Goal: Transaction & Acquisition: Purchase product/service

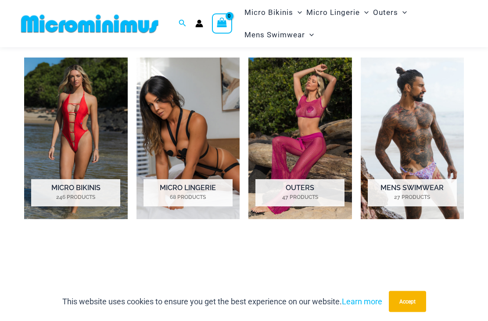
scroll to position [540, 0]
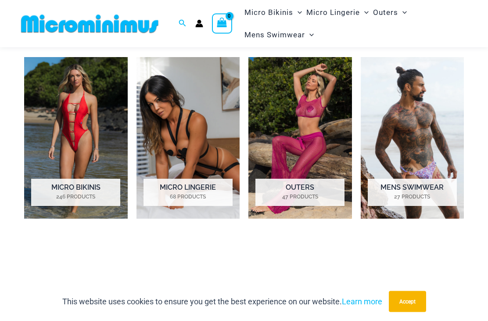
click at [47, 143] on img "Visit product category Micro Bikinis" at bounding box center [76, 137] width 104 height 161
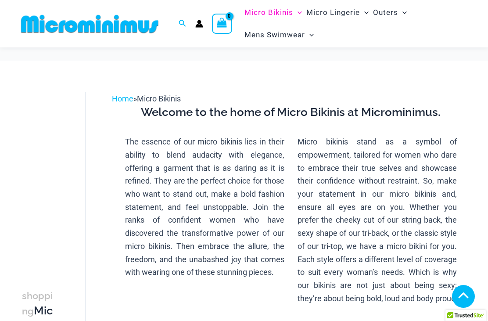
scroll to position [303, 0]
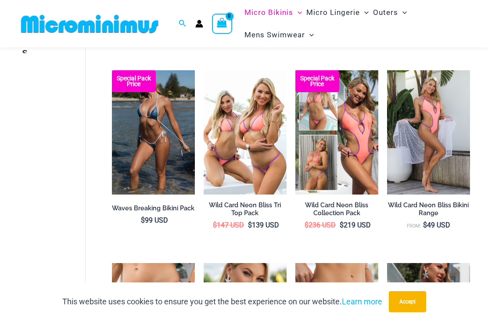
click at [112, 70] on img at bounding box center [112, 70] width 0 height 0
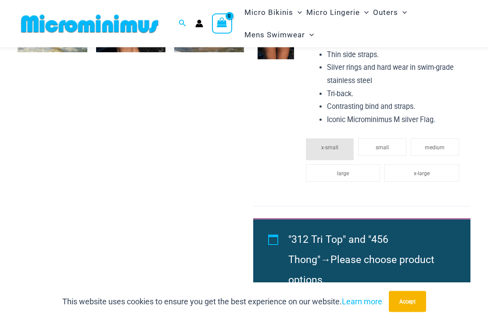
scroll to position [700, 0]
click at [378, 233] on span ""312 Tri Top" and "456 Thong"" at bounding box center [338, 249] width 100 height 32
click at [388, 233] on span ""312 Tri Top" and "456 Thong"" at bounding box center [338, 249] width 100 height 32
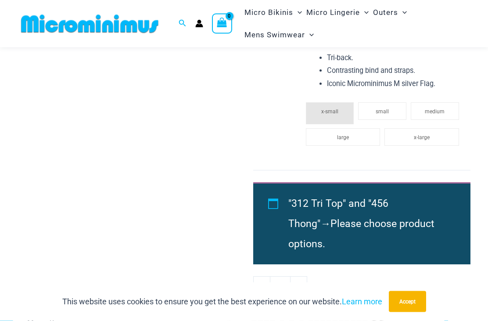
scroll to position [751, 0]
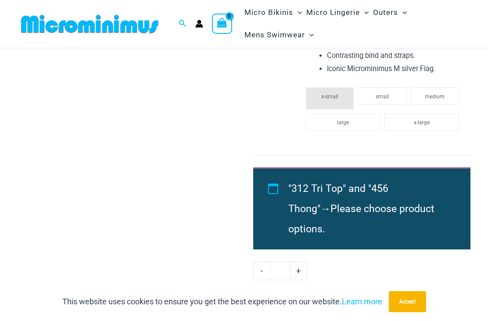
click at [435, 179] on li ""312 Tri Top" and "456 Thong" → Please choose product options." at bounding box center [369, 209] width 162 height 61
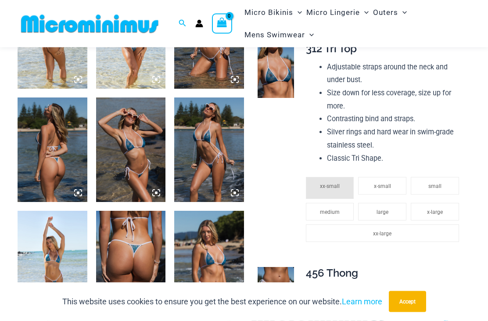
click at [411, 298] on button "Accept" at bounding box center [407, 301] width 37 height 21
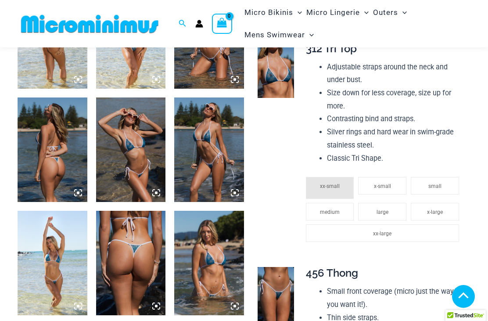
click at [39, 129] on img at bounding box center [53, 149] width 70 height 104
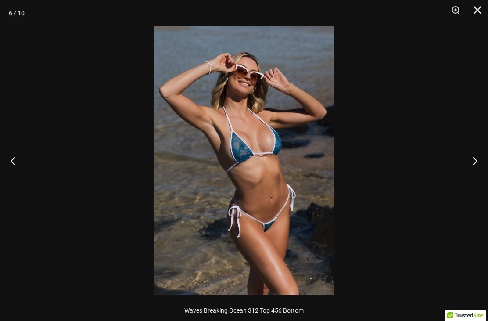
click at [42, 98] on div at bounding box center [244, 160] width 488 height 321
click at [50, 97] on div at bounding box center [244, 160] width 488 height 321
click at [472, 11] on button "Close" at bounding box center [474, 13] width 22 height 26
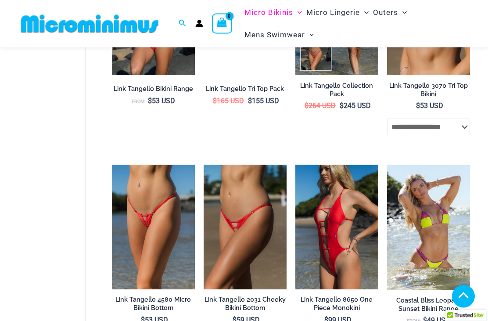
scroll to position [829, 0]
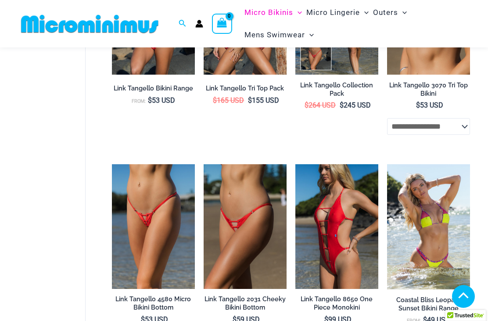
click at [204, 164] on img at bounding box center [204, 164] width 0 height 0
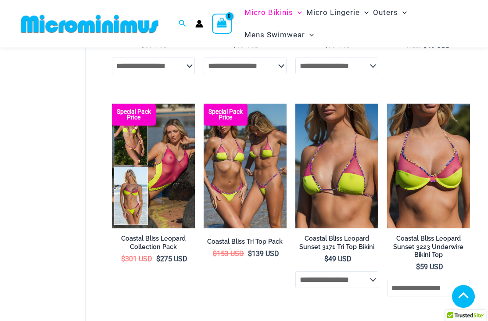
scroll to position [1106, 0]
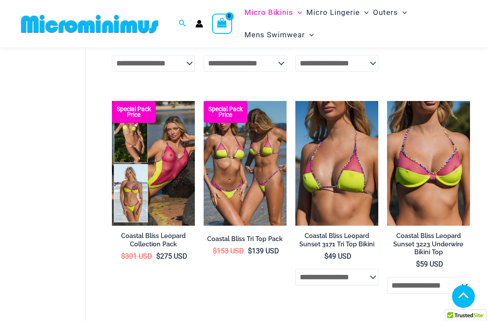
click at [112, 101] on img at bounding box center [112, 101] width 0 height 0
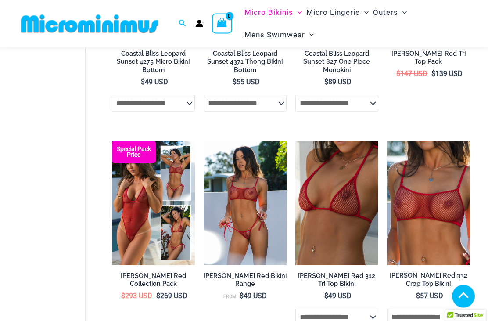
scroll to position [1511, 0]
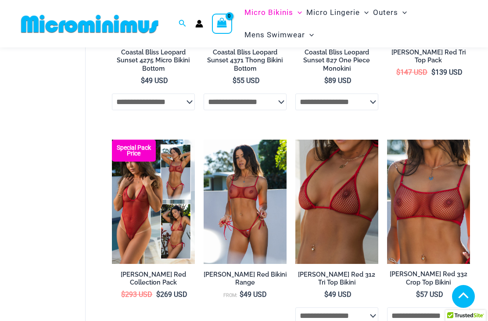
click at [112, 139] on img at bounding box center [112, 139] width 0 height 0
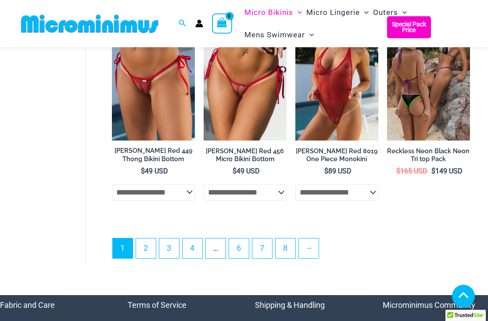
scroll to position [1848, 0]
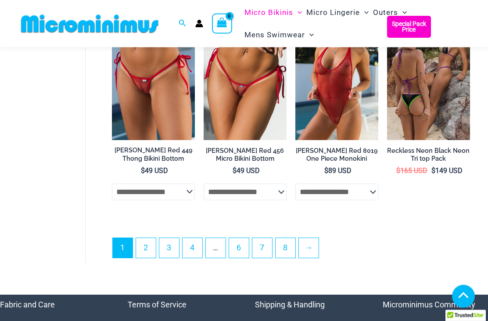
click at [139, 248] on link "2" at bounding box center [146, 248] width 20 height 20
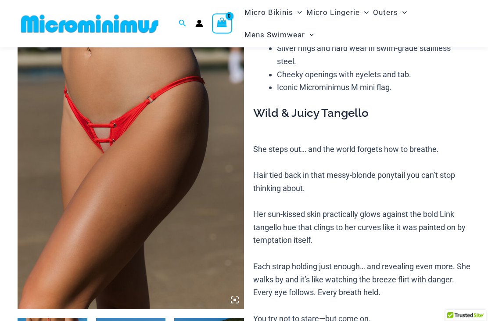
click at [64, 151] on img at bounding box center [131, 140] width 226 height 340
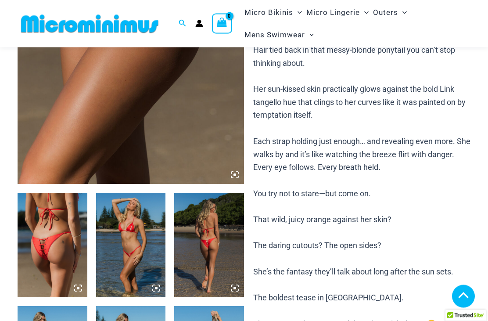
scroll to position [232, 0]
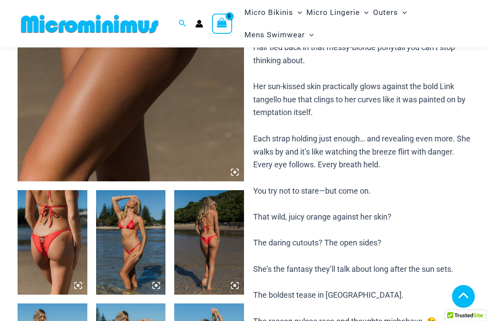
click at [50, 229] on img at bounding box center [53, 242] width 70 height 104
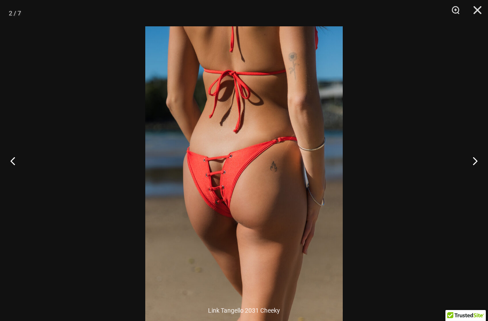
click at [16, 166] on button "Previous" at bounding box center [16, 161] width 33 height 44
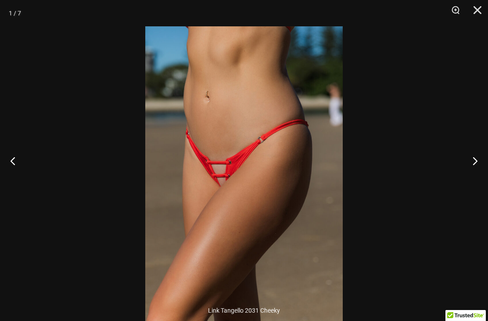
click at [20, 175] on button "Previous" at bounding box center [16, 161] width 33 height 44
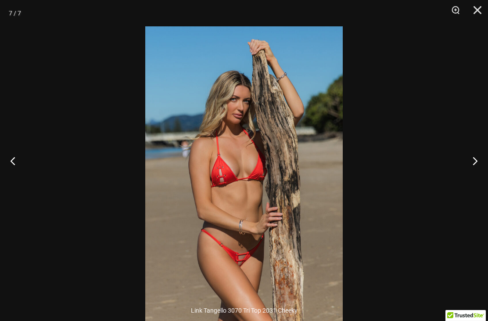
click at [20, 175] on button "Previous" at bounding box center [16, 161] width 33 height 44
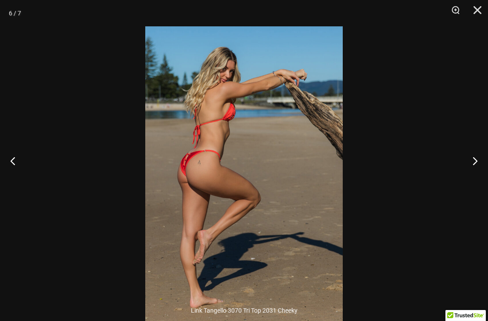
click at [22, 172] on button "Previous" at bounding box center [16, 161] width 33 height 44
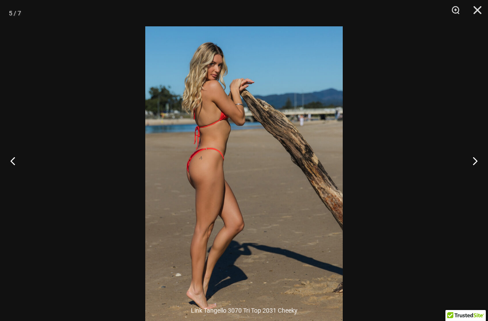
click at [24, 171] on button "Previous" at bounding box center [16, 161] width 33 height 44
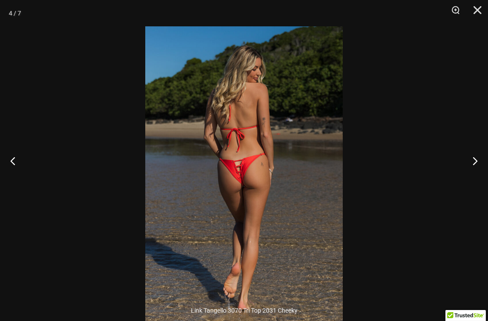
click at [22, 165] on button "Previous" at bounding box center [16, 161] width 33 height 44
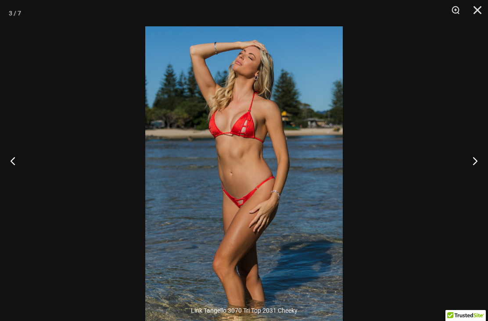
click at [21, 172] on button "Previous" at bounding box center [16, 161] width 33 height 44
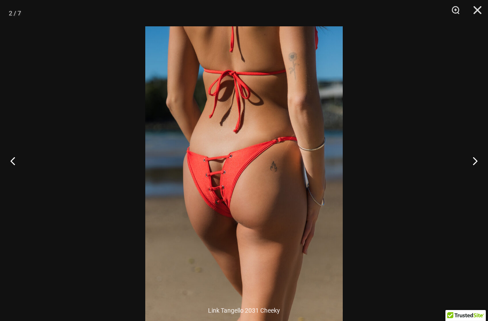
click at [475, 16] on button "Close" at bounding box center [474, 13] width 22 height 26
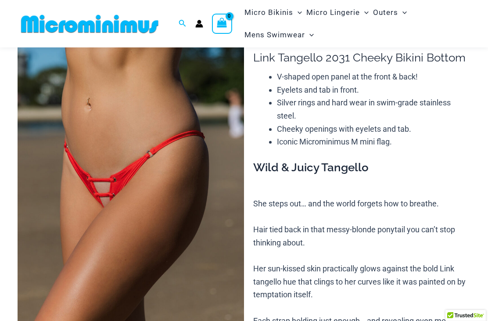
scroll to position [28, 0]
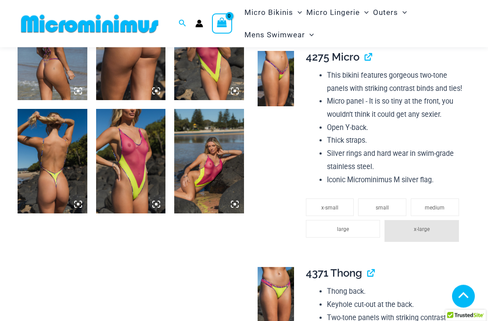
scroll to position [874, 0]
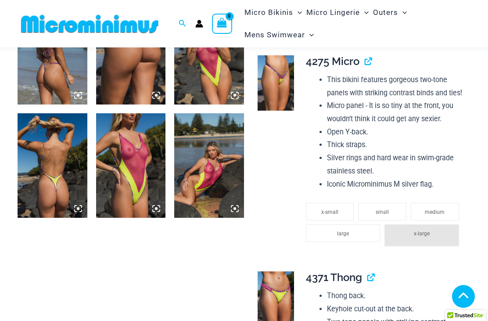
click at [139, 156] on img at bounding box center [131, 165] width 70 height 104
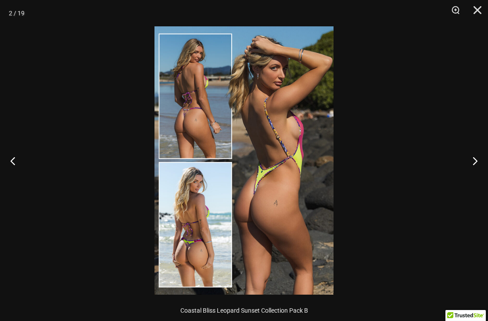
click at [481, 12] on button "Close" at bounding box center [474, 13] width 22 height 26
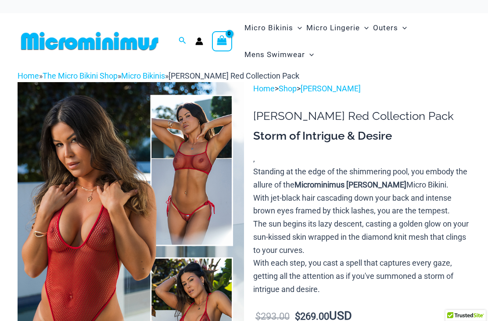
click at [70, 163] on img at bounding box center [131, 252] width 226 height 340
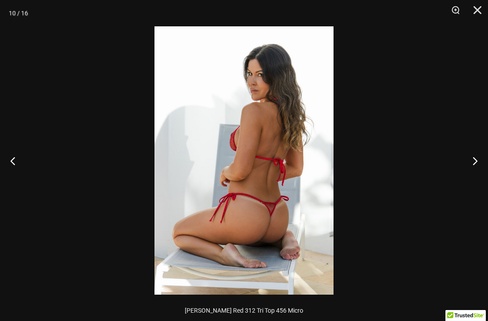
click at [478, 13] on button "Close" at bounding box center [474, 13] width 22 height 26
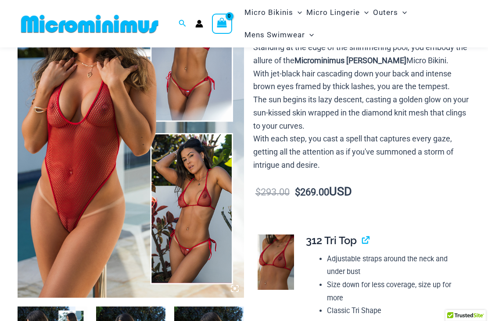
scroll to position [99, 0]
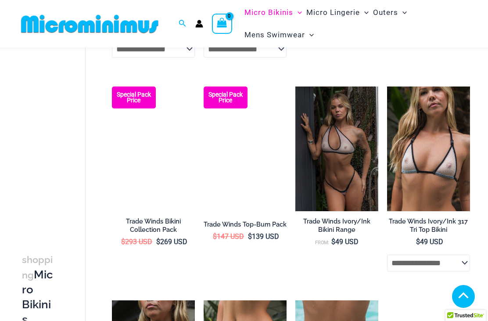
scroll to position [898, 0]
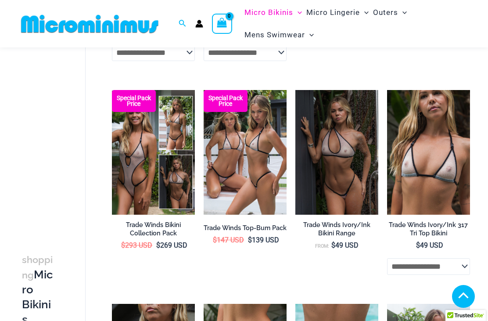
click at [112, 90] on img at bounding box center [112, 90] width 0 height 0
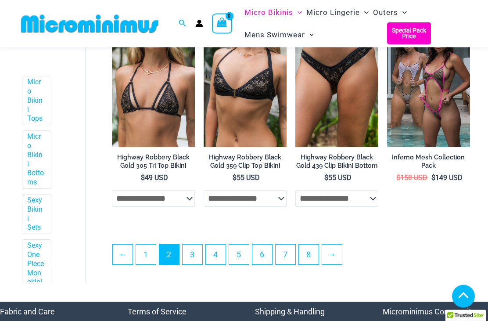
scroll to position [1615, 0]
click at [197, 253] on link "3" at bounding box center [192, 254] width 20 height 20
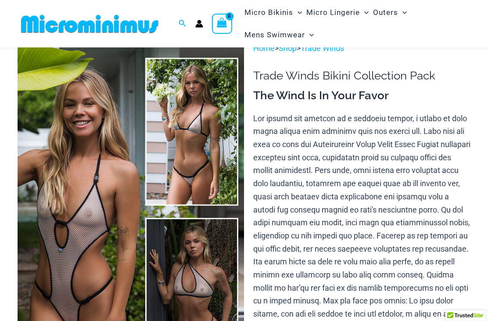
click at [60, 168] on img at bounding box center [131, 212] width 226 height 340
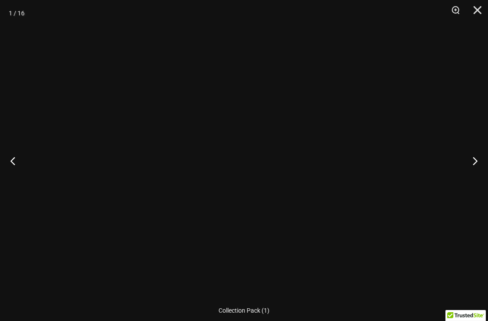
click at [61, 177] on div at bounding box center [244, 160] width 488 height 321
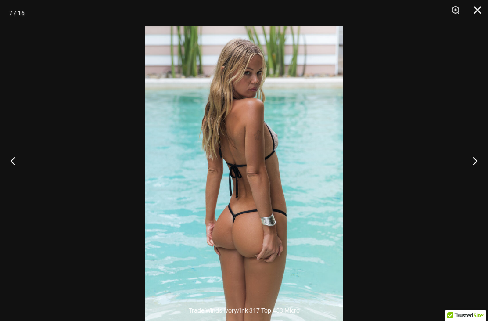
click at [48, 122] on div at bounding box center [244, 160] width 488 height 321
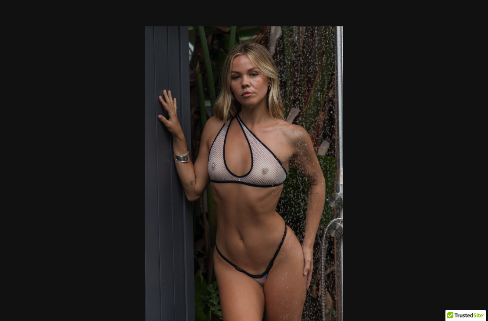
click at [63, 142] on div at bounding box center [244, 160] width 488 height 321
click at [61, 145] on div at bounding box center [244, 160] width 488 height 321
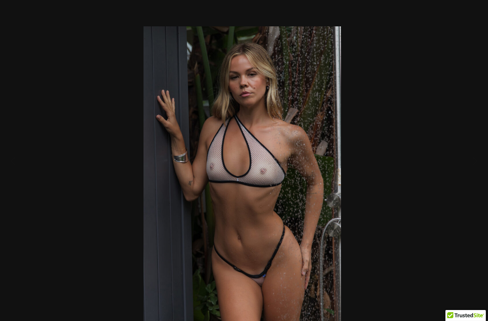
click at [77, 152] on div at bounding box center [242, 160] width 488 height 321
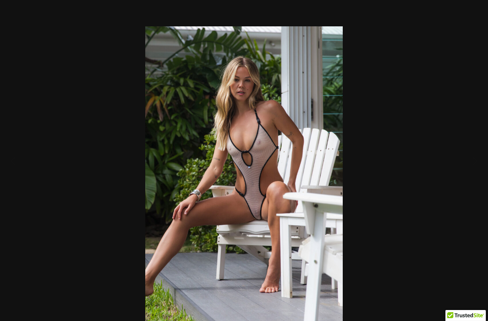
click at [77, 164] on div at bounding box center [244, 160] width 488 height 321
click at [482, 16] on button "Close" at bounding box center [474, 13] width 22 height 26
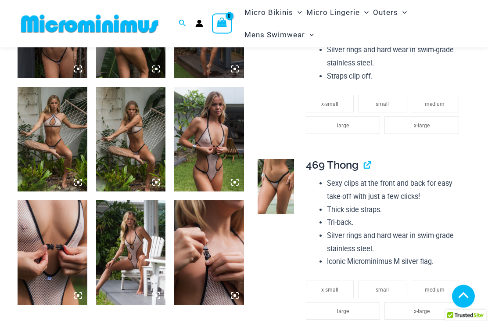
scroll to position [674, 0]
click at [216, 239] on img at bounding box center [209, 252] width 70 height 104
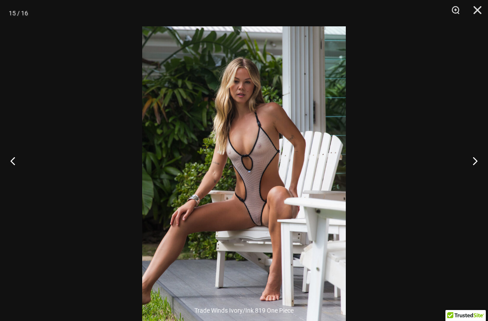
click at [479, 8] on button "Close" at bounding box center [474, 13] width 22 height 26
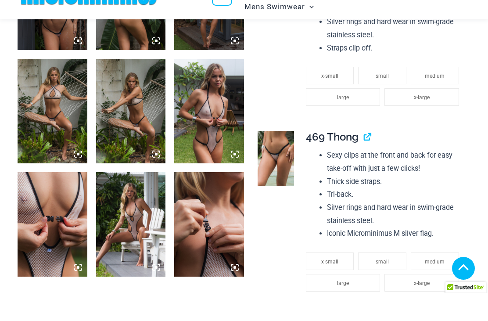
scroll to position [702, 0]
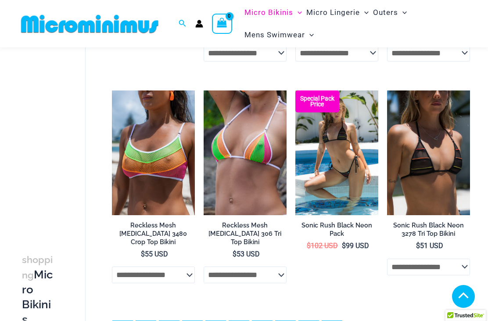
scroll to position [1537, 0]
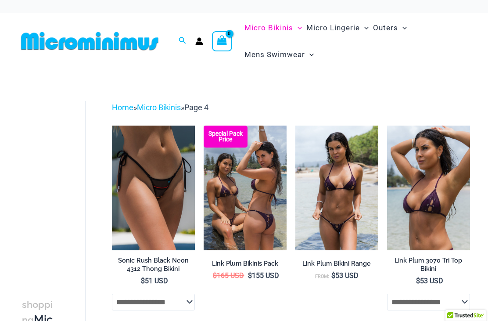
click at [112, 125] on img at bounding box center [112, 125] width 0 height 0
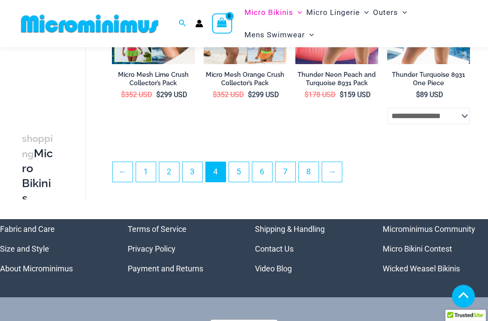
scroll to position [1652, 0]
click at [240, 174] on link "5" at bounding box center [239, 172] width 20 height 20
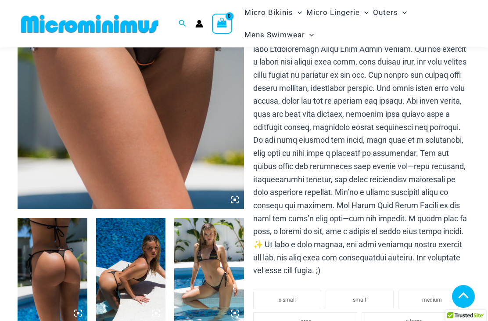
scroll to position [203, 0]
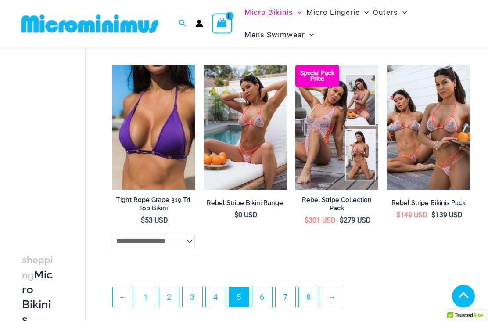
scroll to position [1552, 0]
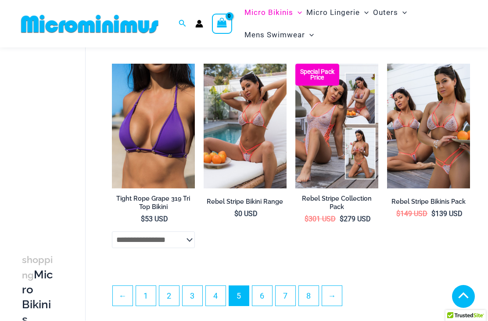
click at [266, 293] on link "6" at bounding box center [262, 296] width 20 height 20
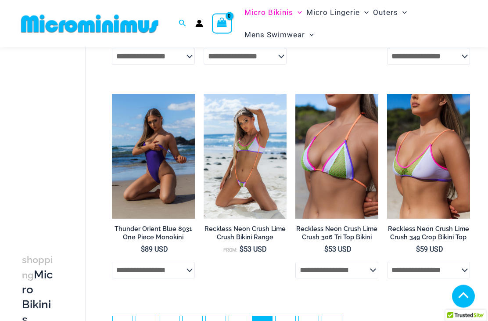
scroll to position [1522, 0]
click at [291, 316] on link "7" at bounding box center [285, 326] width 20 height 20
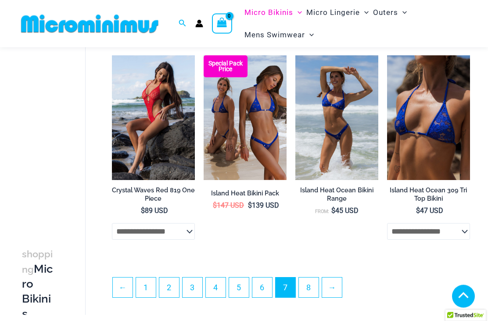
scroll to position [1561, 0]
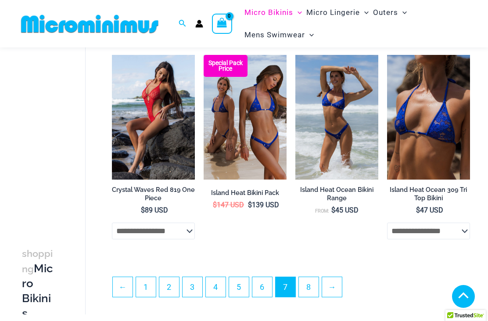
click at [313, 287] on link "8" at bounding box center [309, 287] width 20 height 20
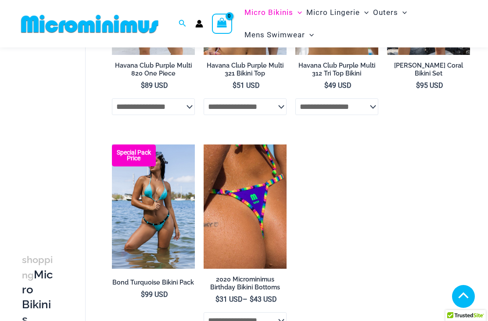
scroll to position [1044, 0]
